Goal: Task Accomplishment & Management: Manage account settings

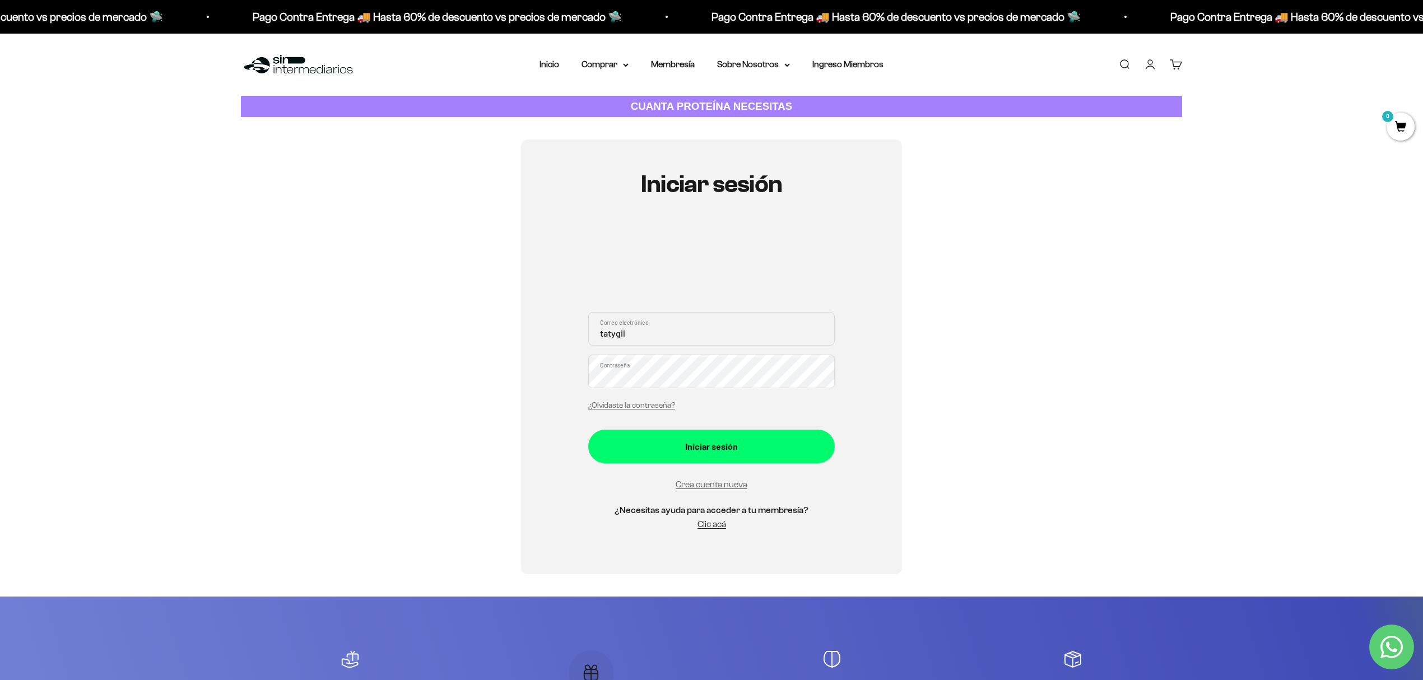
click at [614, 334] on input "tatygil" at bounding box center [711, 329] width 246 height 34
click at [686, 332] on input "tatigil" at bounding box center [711, 329] width 246 height 34
type input "[EMAIL_ADDRESS][DOMAIN_NAME]"
click at [588, 430] on button "Iniciar sesión" at bounding box center [711, 447] width 246 height 34
